Goal: Find contact information: Find contact information

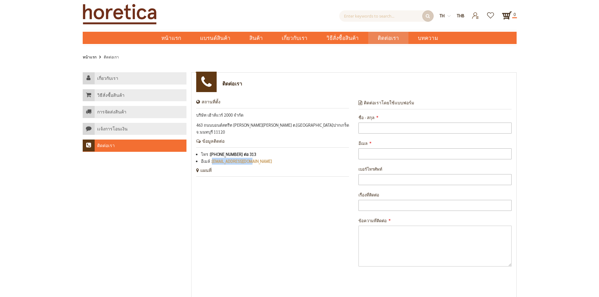
drag, startPoint x: 264, startPoint y: 153, endPoint x: 213, endPoint y: 156, distance: 50.7
click at [213, 158] on li "อีเมล์ : [EMAIL_ADDRESS][DOMAIN_NAME]" at bounding box center [275, 161] width 148 height 7
copy link "[EMAIL_ADDRESS][DOMAIN_NAME]"
click at [168, 192] on div "เกี่ยวกับเรา วิธีสั่งซื้อสินค้า การจัดส่งสินค้า เเจ้งการโอนเงิน ติดต่อเรา ติดต่…" at bounding box center [300, 197] width 434 height 251
